Goal: Task Accomplishment & Management: Complete application form

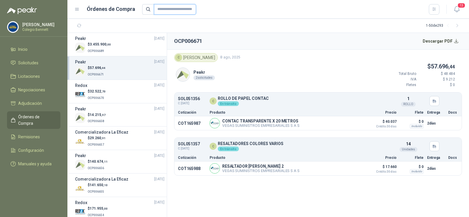
click at [167, 9] on input "text" at bounding box center [175, 9] width 42 height 11
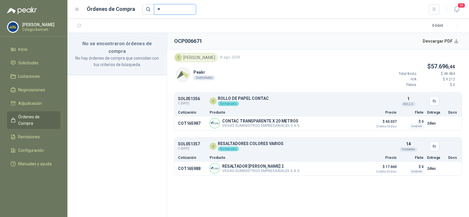
type input "*"
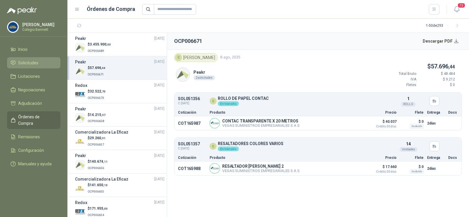
click at [30, 61] on span "Solicitudes" at bounding box center [28, 63] width 20 height 6
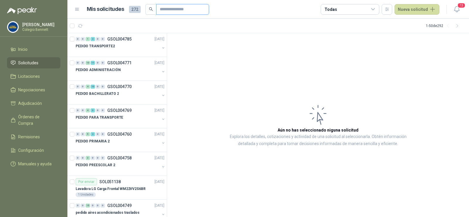
click at [167, 9] on input "text" at bounding box center [180, 9] width 41 height 10
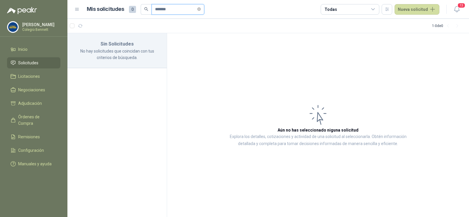
type input "*******"
click at [20, 62] on span "Solicitudes" at bounding box center [28, 63] width 20 height 6
click at [31, 61] on span "Solicitudes" at bounding box center [28, 63] width 20 height 6
click at [201, 9] on icon "close-circle" at bounding box center [199, 9] width 4 height 4
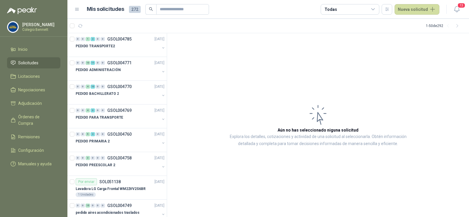
click at [34, 61] on span "Solicitudes" at bounding box center [28, 63] width 20 height 6
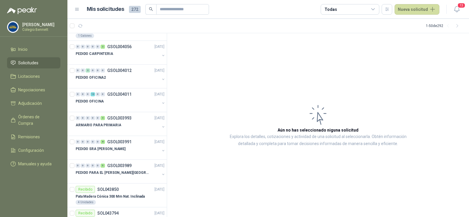
scroll to position [939, 0]
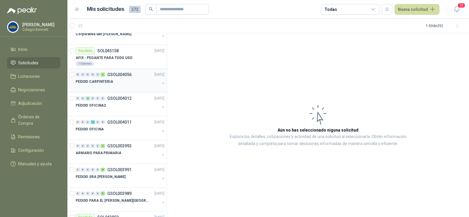
click at [102, 86] on div at bounding box center [118, 87] width 84 height 5
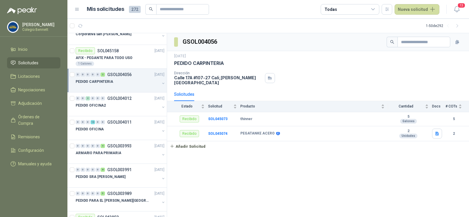
click at [102, 86] on div at bounding box center [118, 87] width 84 height 5
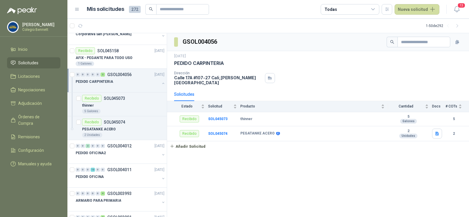
click at [102, 89] on div at bounding box center [118, 87] width 84 height 5
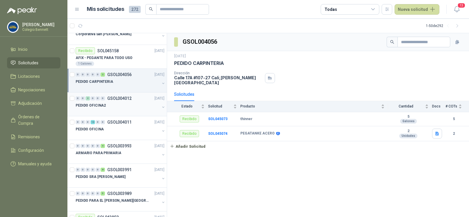
click at [106, 105] on div "PEDIDO OFICINA2" at bounding box center [118, 105] width 84 height 7
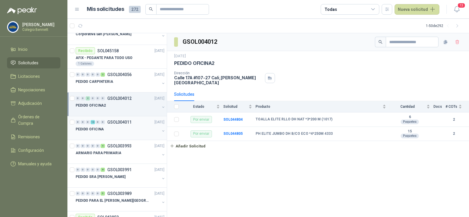
click at [113, 132] on div "PEDIDO OFICINA" at bounding box center [118, 129] width 84 height 7
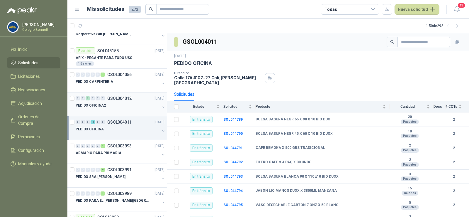
click at [104, 107] on p "PEDIDO OFICINA2" at bounding box center [91, 106] width 30 height 6
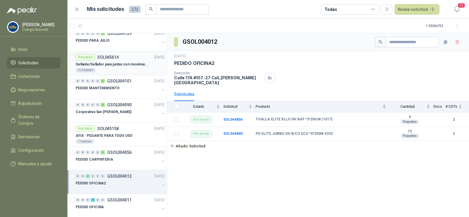
scroll to position [851, 0]
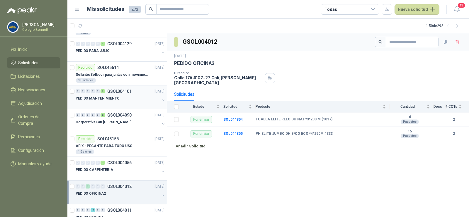
click at [108, 98] on p "PEDIDO MANTENIMIENTO" at bounding box center [98, 99] width 44 height 6
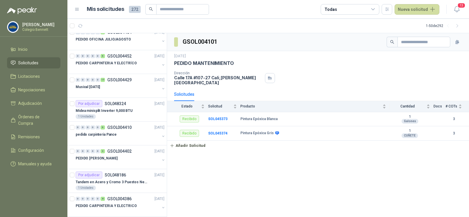
scroll to position [381, 0]
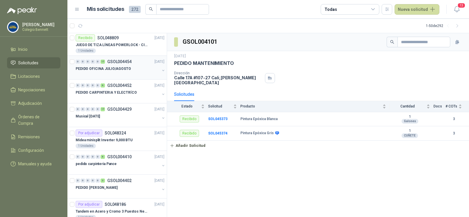
click at [106, 72] on div at bounding box center [118, 74] width 84 height 5
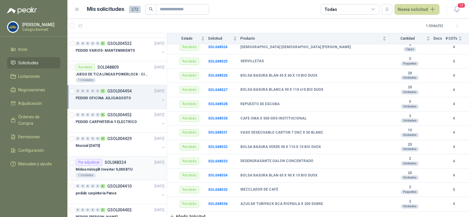
scroll to position [323, 0]
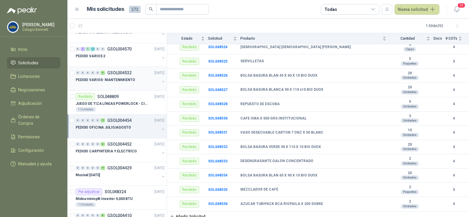
click at [101, 86] on div at bounding box center [118, 85] width 84 height 5
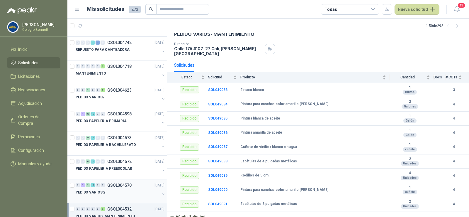
scroll to position [176, 0]
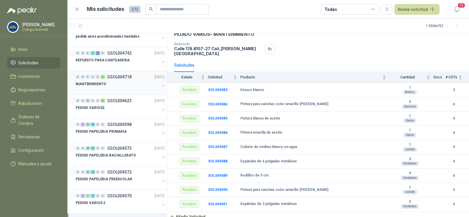
click at [110, 89] on div at bounding box center [118, 89] width 84 height 5
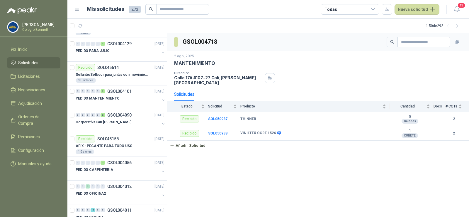
scroll to position [880, 0]
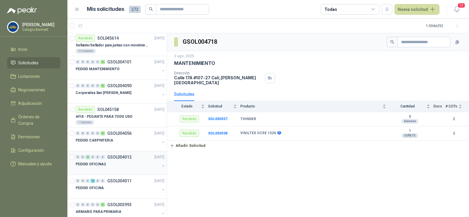
click at [116, 160] on div "0 0 2 0 0 0 GSOL004012 04/06/25" at bounding box center [121, 156] width 90 height 7
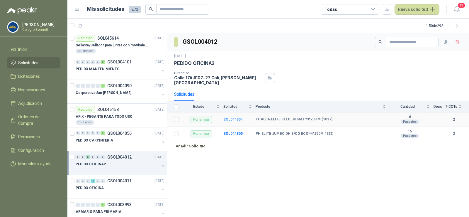
click at [231, 117] on b "SOL044804" at bounding box center [233, 119] width 19 height 4
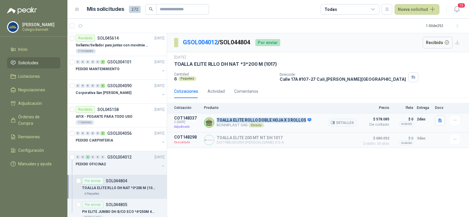
drag, startPoint x: 217, startPoint y: 118, endPoint x: 304, endPoint y: 120, distance: 86.3
click at [304, 120] on p "TOALLA ELITE ROLLO DOBLE HOJA X 3 ROLLOS" at bounding box center [264, 120] width 95 height 5
copy p "TOALLA ELITE ROLLO DOBLE HOJA X 3 ROLLOS"
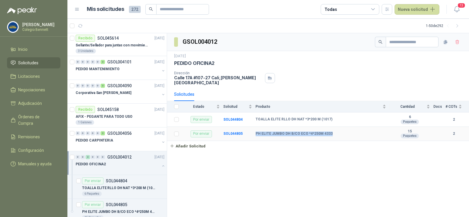
drag, startPoint x: 256, startPoint y: 129, endPoint x: 331, endPoint y: 130, distance: 74.2
click at [331, 131] on div "PH ELITE JUMBO DH B/CO ECO *4*250M 4333" at bounding box center [321, 133] width 131 height 5
copy b "PH ELITE JUMBO DH B/CO ECO *4*250M 4333"
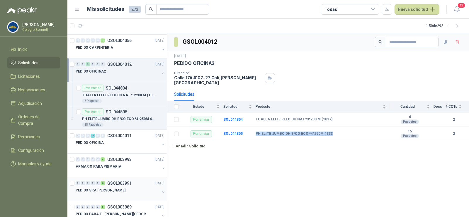
scroll to position [972, 0]
click at [161, 144] on button "button" at bounding box center [163, 145] width 5 height 5
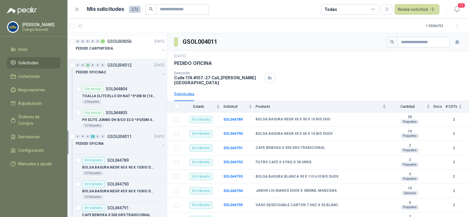
click at [154, 144] on div "PEDIDO OFICINA" at bounding box center [118, 143] width 84 height 7
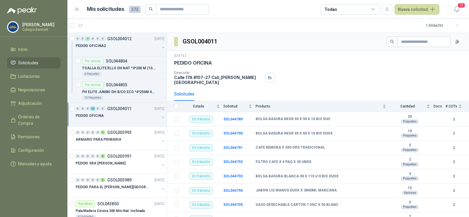
scroll to position [1060, 0]
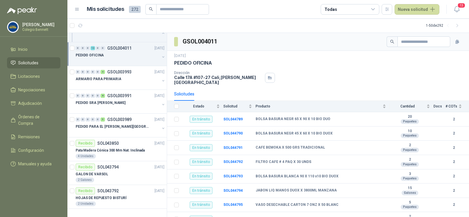
click at [114, 59] on div at bounding box center [118, 61] width 84 height 5
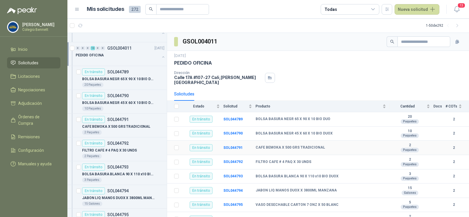
click at [279, 145] on b "CAFE BEMOKA X 500 GRS TRADICIONAL" at bounding box center [291, 147] width 70 height 5
copy b "CAFE BEMOKA X 500 GRS TRADICIONAL"
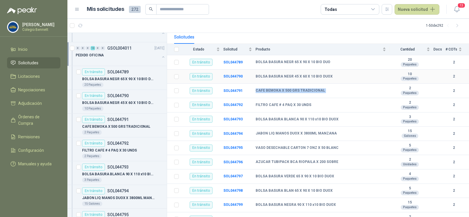
scroll to position [59, 0]
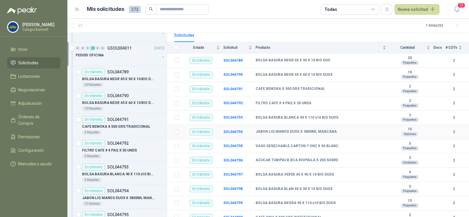
click at [281, 129] on b "JABON LIQ MANOS DUOX X 3800ML MANZANA" at bounding box center [296, 131] width 81 height 5
copy b "JABON LIQ MANOS DUOX X 3800ML MANZANA"
click at [275, 144] on b "VASO DESECHABLE CARTON 7 ONZ X 50 BLANC" at bounding box center [297, 146] width 83 height 5
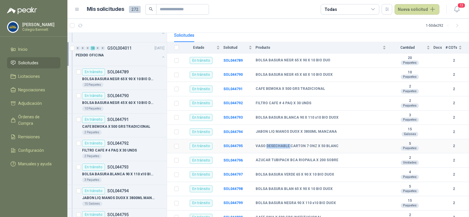
click at [275, 144] on b "VASO DESECHABLE CARTON 7 ONZ X 50 BLANC" at bounding box center [297, 146] width 83 height 5
copy b "VASO DESECHABLE CARTON 7 ONZ X 50 BLANC"
click at [301, 158] on b "AZUCAR TUBIPACK BCA RIOPAILA X 200 SOBRE" at bounding box center [297, 160] width 83 height 5
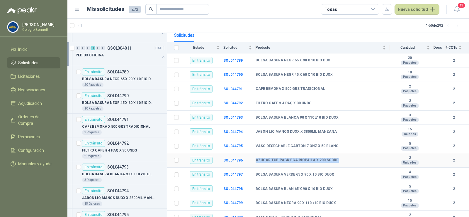
click at [301, 158] on b "AZUCAR TUBIPACK BCA RIOPAILA X 200 SOBRE" at bounding box center [297, 160] width 83 height 5
copy b "AZUCAR TUBIPACK BCA RIOPAILA X 200 SOBRE"
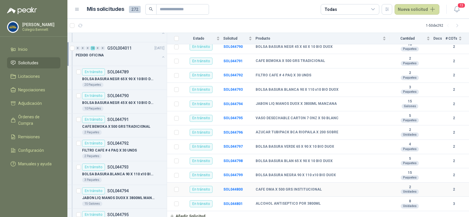
click at [272, 187] on b "CAFE OMA X 500 GRS INSTITUCIONAL" at bounding box center [289, 189] width 66 height 5
copy b "CAFE OMA X 500 GRS INSTITUCIONAL"
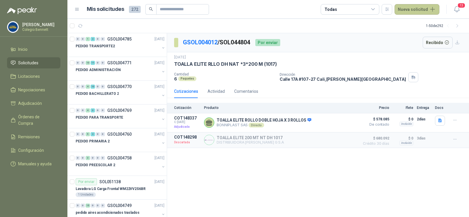
click at [405, 7] on button "Nueva solicitud" at bounding box center [417, 9] width 45 height 11
click at [415, 32] on link "Solicitud grupal" at bounding box center [424, 33] width 50 height 10
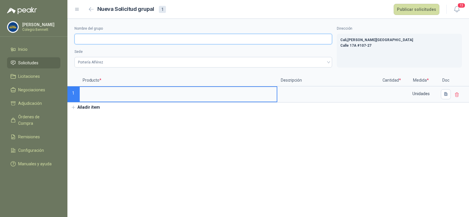
click at [173, 41] on input "Nombre del grupo" at bounding box center [204, 39] width 258 height 11
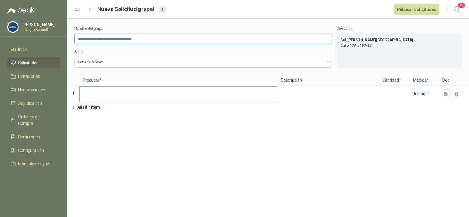
type input "**********"
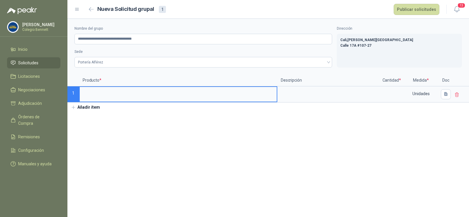
click at [107, 90] on input at bounding box center [178, 92] width 197 height 11
click at [95, 106] on button "Añadir ítem" at bounding box center [85, 107] width 36 height 10
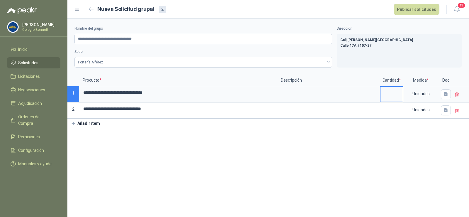
click at [387, 93] on input at bounding box center [392, 92] width 22 height 11
type input "**"
click at [397, 108] on input at bounding box center [392, 108] width 22 height 11
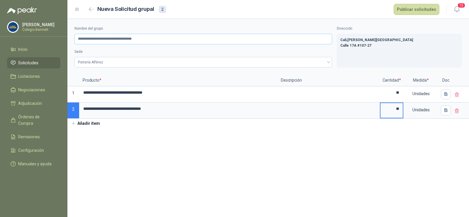
type input "**"
click at [127, 38] on input "**********" at bounding box center [204, 39] width 258 height 11
click at [416, 12] on button "Publicar solicitudes" at bounding box center [417, 9] width 46 height 11
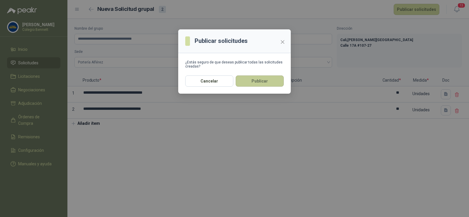
click at [246, 79] on button "Publicar" at bounding box center [260, 80] width 48 height 11
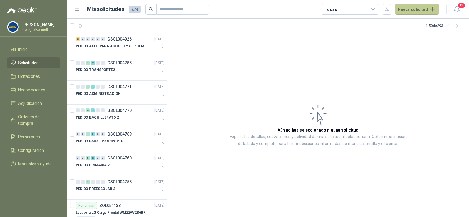
click at [404, 10] on button "Nueva solicitud" at bounding box center [417, 9] width 45 height 11
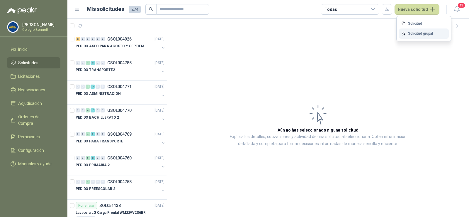
click at [411, 33] on link "Solicitud grupal" at bounding box center [424, 33] width 50 height 10
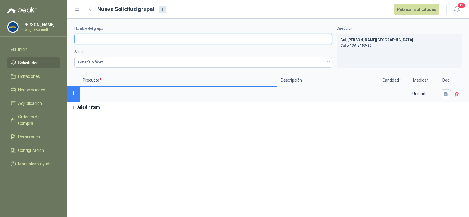
click at [88, 42] on input "Nombre del grupo" at bounding box center [204, 39] width 258 height 11
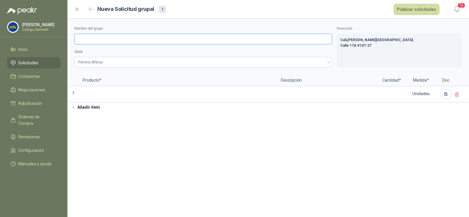
paste input "**********"
type input "**********"
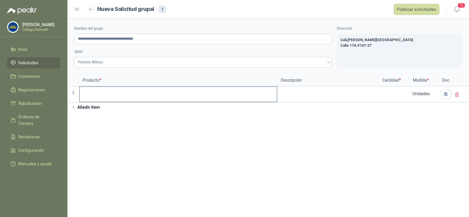
click at [112, 92] on input at bounding box center [178, 92] width 197 height 11
click at [397, 95] on input at bounding box center [392, 92] width 22 height 11
type input "*"
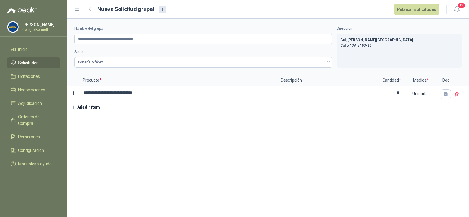
click at [106, 106] on div "**********" at bounding box center [268, 65] width 402 height 93
click at [99, 109] on button "Añadir ítem" at bounding box center [85, 107] width 36 height 10
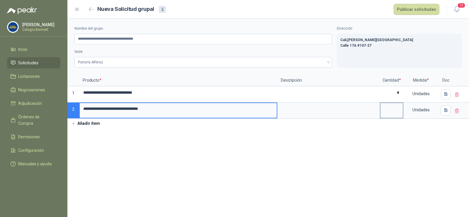
click at [393, 110] on input at bounding box center [392, 108] width 22 height 11
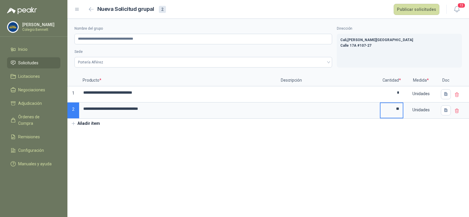
type input "**"
click at [101, 128] on button "Añadir ítem" at bounding box center [85, 123] width 36 height 10
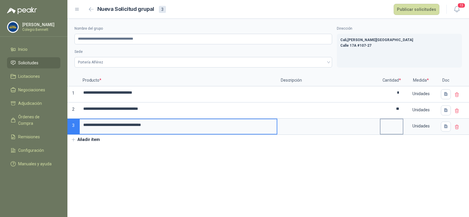
click at [393, 127] on input at bounding box center [392, 124] width 22 height 11
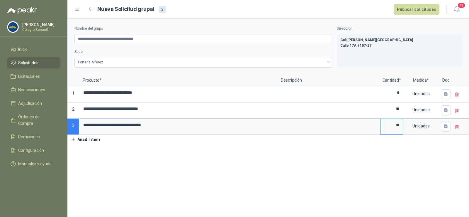
type input "**"
click at [118, 138] on div "**********" at bounding box center [268, 82] width 402 height 126
click at [115, 140] on div "**********" at bounding box center [268, 82] width 402 height 126
click at [94, 140] on button "Añadir ítem" at bounding box center [85, 140] width 36 height 10
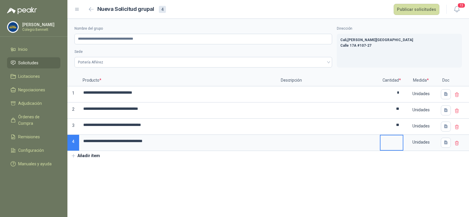
click at [395, 142] on input at bounding box center [392, 140] width 22 height 11
type input "*"
click at [101, 157] on button "Añadir ítem" at bounding box center [85, 156] width 36 height 10
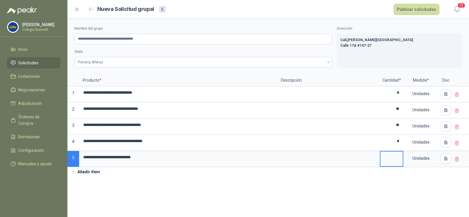
click at [393, 160] on input at bounding box center [392, 156] width 22 height 11
type input "*"
click at [86, 197] on section "**********" at bounding box center [268, 118] width 402 height 198
click at [397, 111] on input "**" at bounding box center [392, 108] width 22 height 11
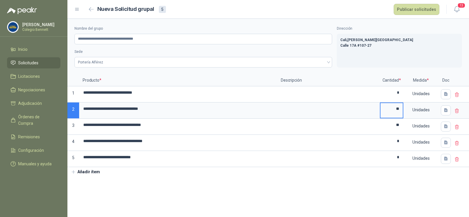
type input "**"
click at [217, 180] on section "**********" at bounding box center [268, 118] width 402 height 198
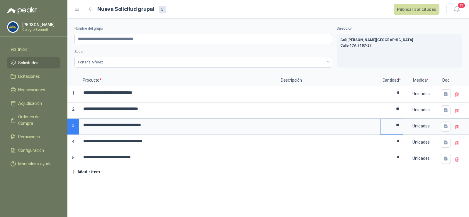
click at [398, 124] on input "**" at bounding box center [392, 124] width 22 height 11
type input "**"
click at [233, 193] on section "**********" at bounding box center [268, 118] width 402 height 198
click at [410, 12] on button "Publicar solicitudes" at bounding box center [417, 9] width 46 height 11
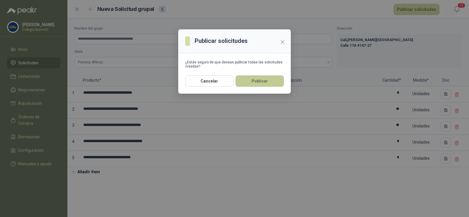
click at [248, 80] on button "Publicar" at bounding box center [260, 80] width 48 height 11
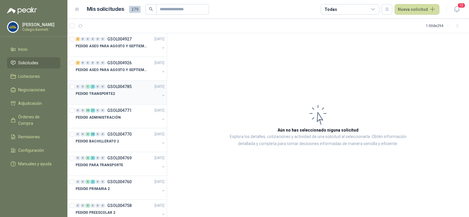
click at [109, 88] on p "GSOL004785" at bounding box center [119, 86] width 24 height 4
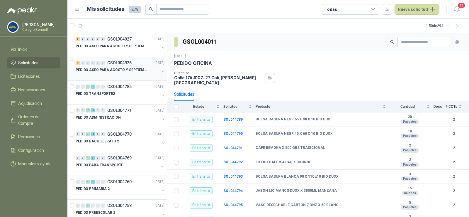
click at [104, 66] on div "2 0 0 0 0 0 GSOL004926 16/08/25" at bounding box center [121, 62] width 90 height 7
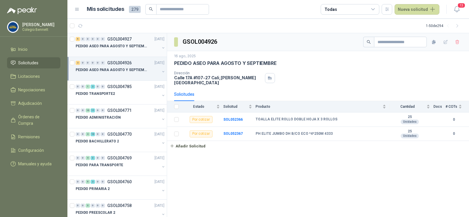
click at [107, 49] on p "PEDIDO ASEO PARA AGOSTO Y SEPTIEMBRE 2" at bounding box center [112, 46] width 73 height 6
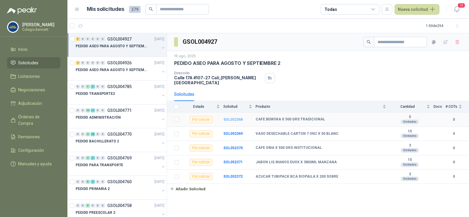
click at [229, 117] on b "SOL052368" at bounding box center [233, 119] width 19 height 4
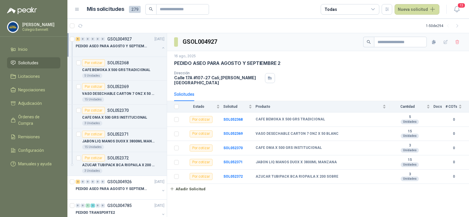
click at [31, 62] on span "Solicitudes" at bounding box center [28, 63] width 20 height 6
